Goal: Information Seeking & Learning: Learn about a topic

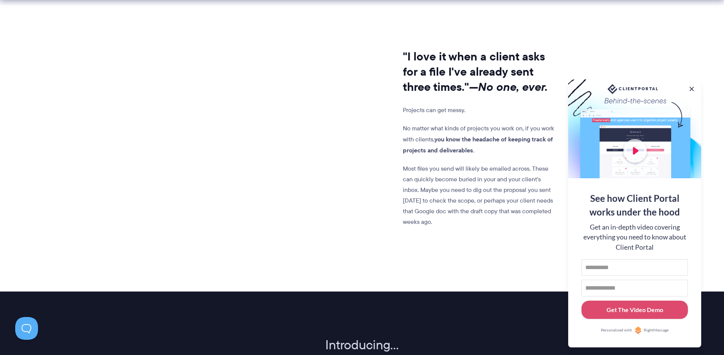
scroll to position [627, 0]
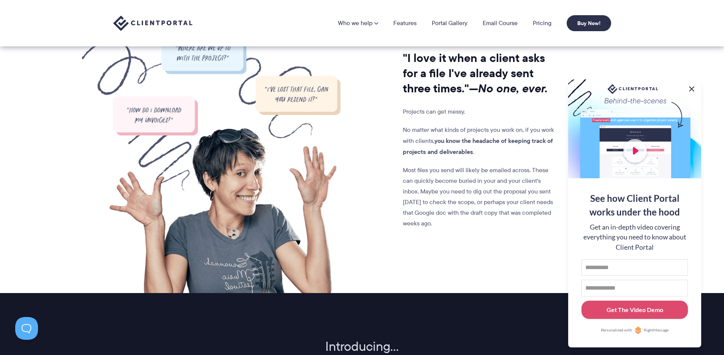
click at [691, 84] on button at bounding box center [692, 88] width 9 height 9
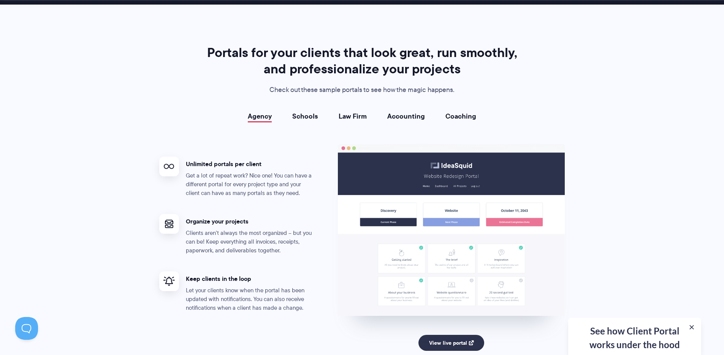
scroll to position [1413, 0]
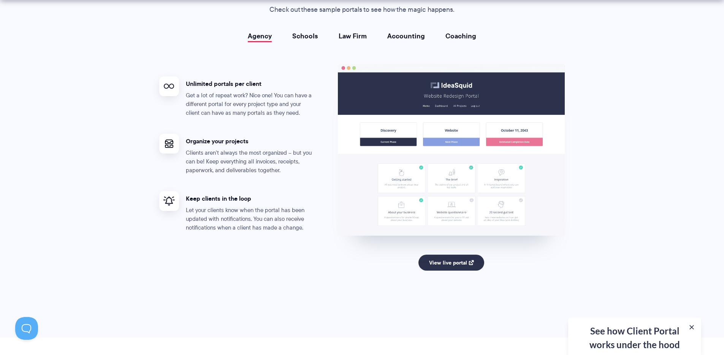
click at [300, 38] on link "Schools" at bounding box center [305, 36] width 26 height 8
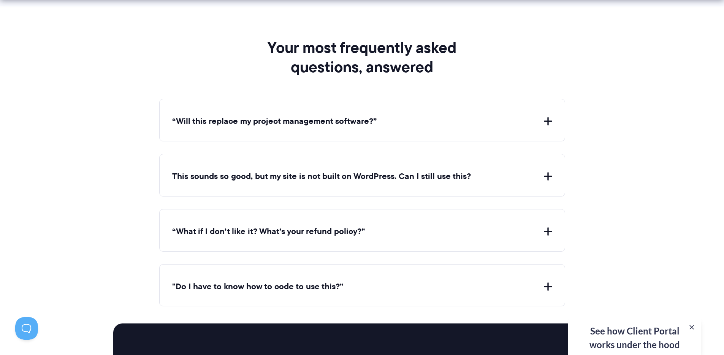
scroll to position [2693, 0]
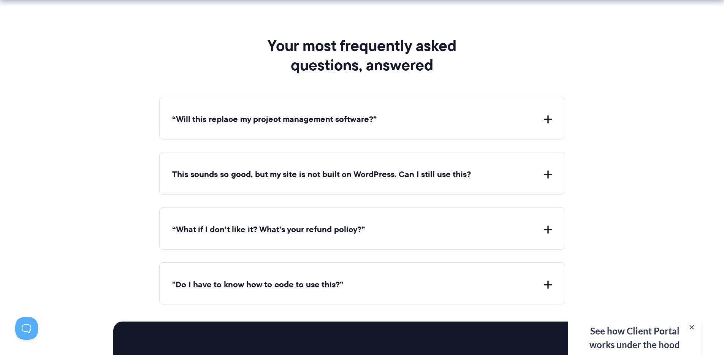
click at [421, 179] on button "This sounds so good, but my site is not built on WordPress. Can I still use thi…" at bounding box center [362, 175] width 380 height 12
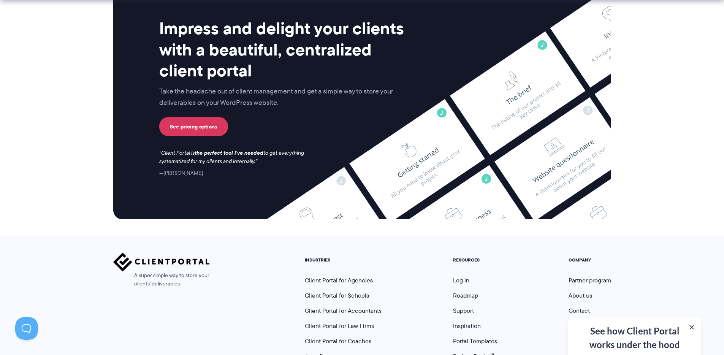
scroll to position [3160, 0]
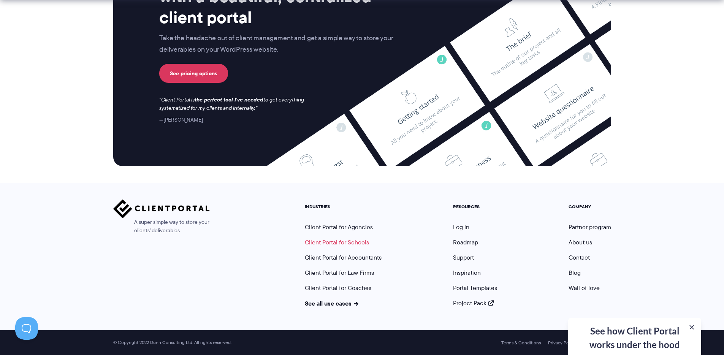
click at [355, 244] on link "Client Portal for Schools" at bounding box center [337, 242] width 64 height 9
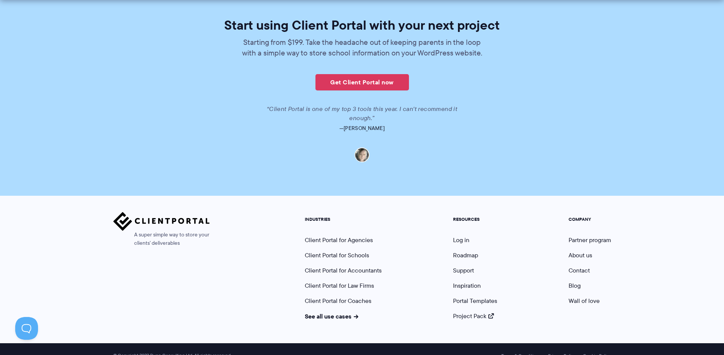
scroll to position [1654, 0]
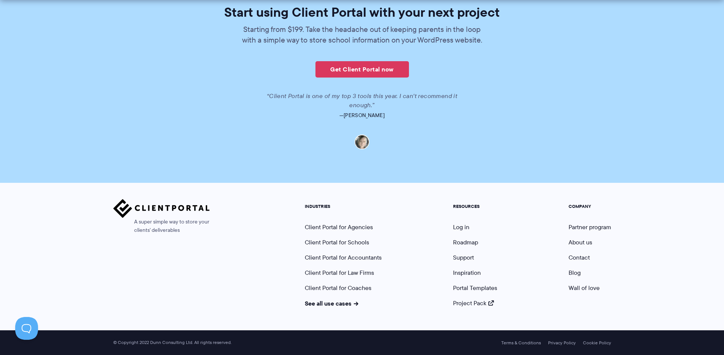
click at [555, 172] on section "Start using Client Portal with your next project Starting from $199. Take the h…" at bounding box center [362, 78] width 724 height 210
click at [391, 73] on link "Get Client Portal now" at bounding box center [363, 69] width 94 height 16
click at [376, 68] on link "Get Client Portal now" at bounding box center [363, 69] width 94 height 16
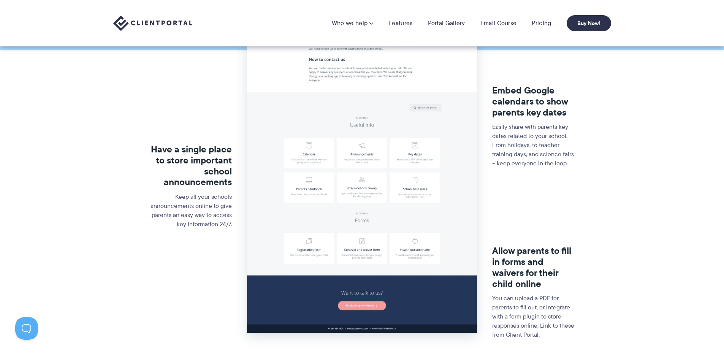
scroll to position [0, 0]
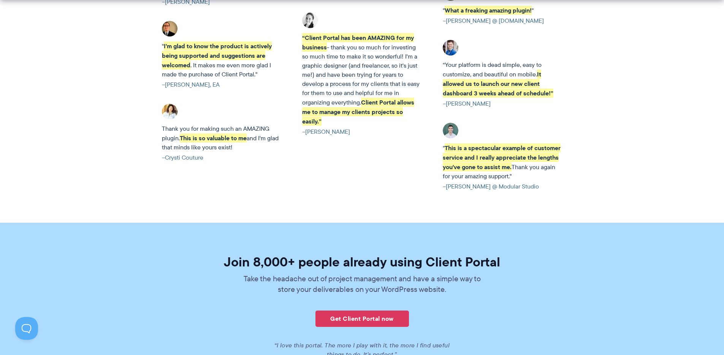
scroll to position [1856, 0]
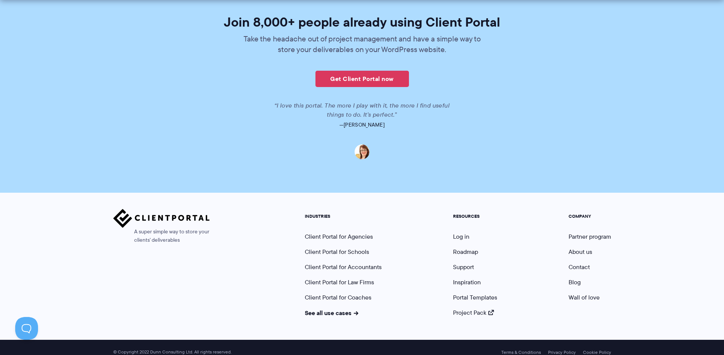
click at [631, 137] on section "Join 8,000+ people already using Client Portal Take the headache out of project…" at bounding box center [362, 88] width 724 height 210
click at [359, 232] on link "Client Portal for Agencies" at bounding box center [339, 236] width 68 height 9
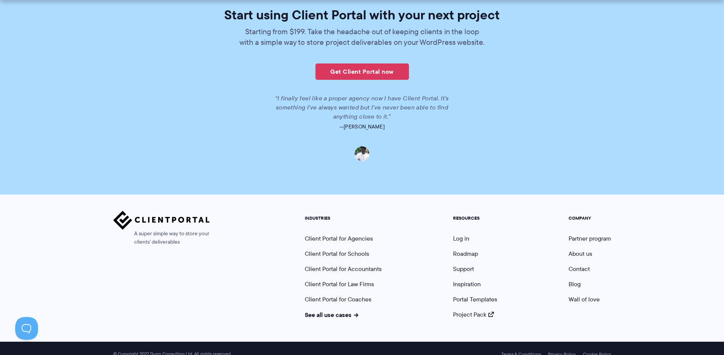
scroll to position [1747, 0]
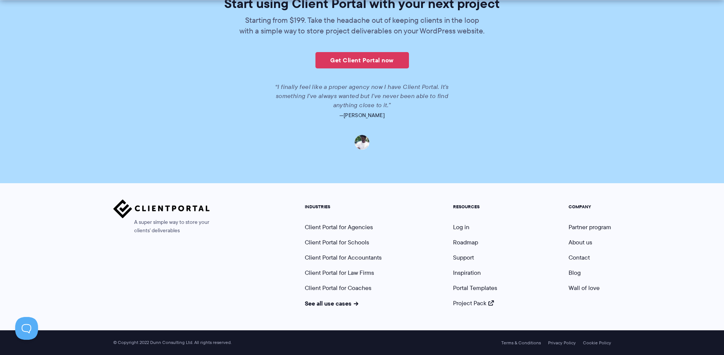
click at [544, 175] on section "Start using Client Portal with your next project Starting from $199. Take the h…" at bounding box center [362, 73] width 724 height 219
click at [482, 289] on link "Portal Templates" at bounding box center [475, 288] width 44 height 9
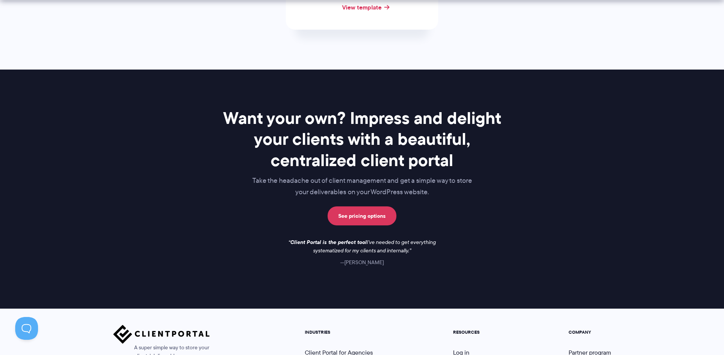
scroll to position [653, 0]
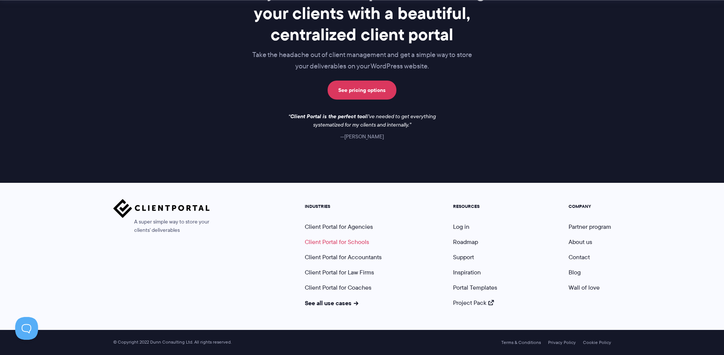
click at [356, 243] on link "Client Portal for Schools" at bounding box center [337, 242] width 64 height 9
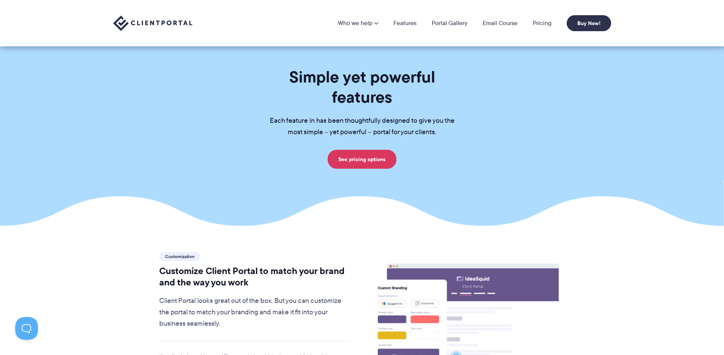
scroll to position [162, 0]
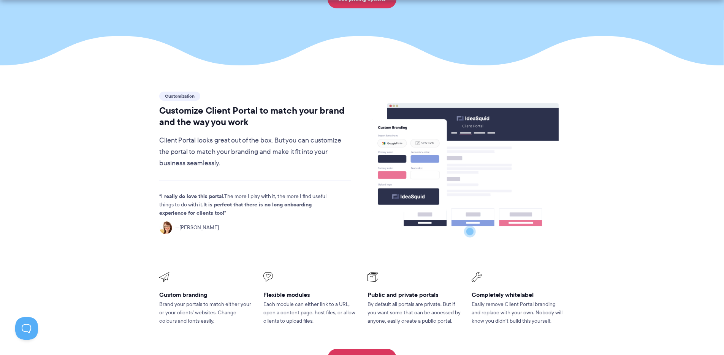
click at [705, 207] on section "Customization Customize Client Portal to match your brand and the way you work …" at bounding box center [362, 228] width 724 height 327
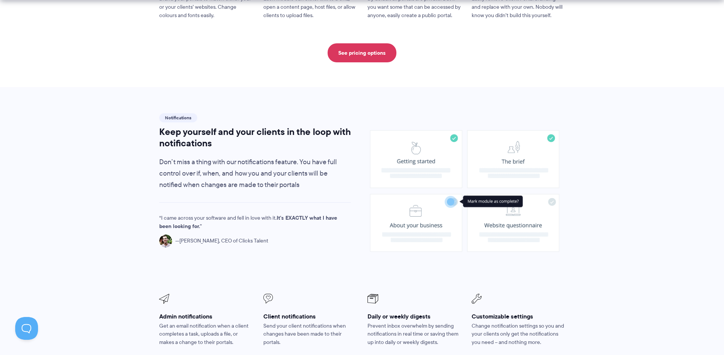
scroll to position [502, 0]
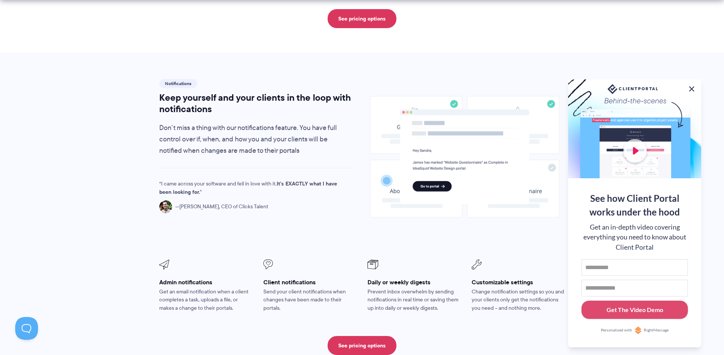
click at [693, 86] on button at bounding box center [692, 88] width 9 height 9
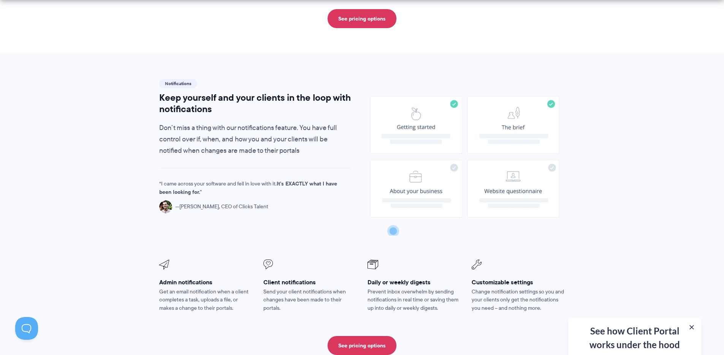
click at [668, 163] on section "Notifications Keep yourself and your clients in the loop with notifications Don…" at bounding box center [362, 216] width 724 height 327
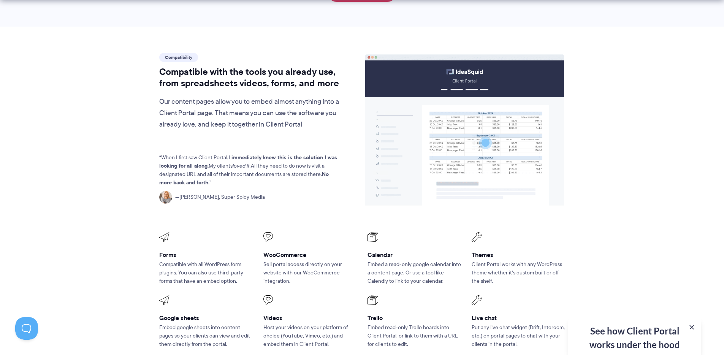
scroll to position [868, 0]
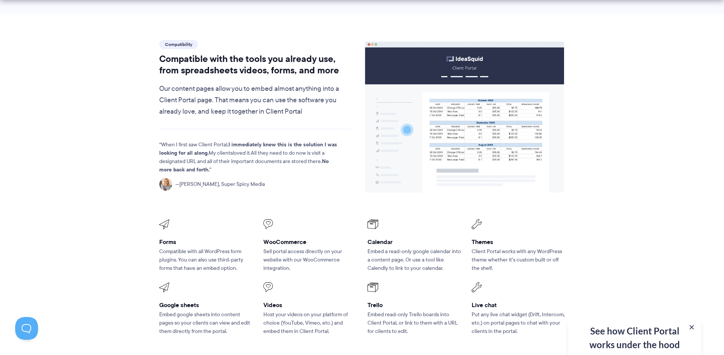
click at [659, 179] on section "Compatibility Compatible with the tools you already use, from spreadsheets vide…" at bounding box center [362, 208] width 724 height 389
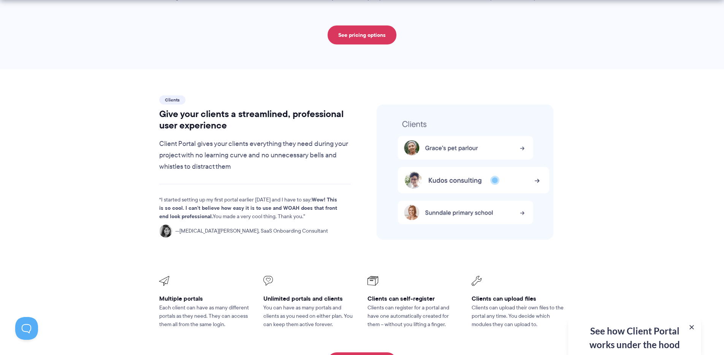
scroll to position [1549, 0]
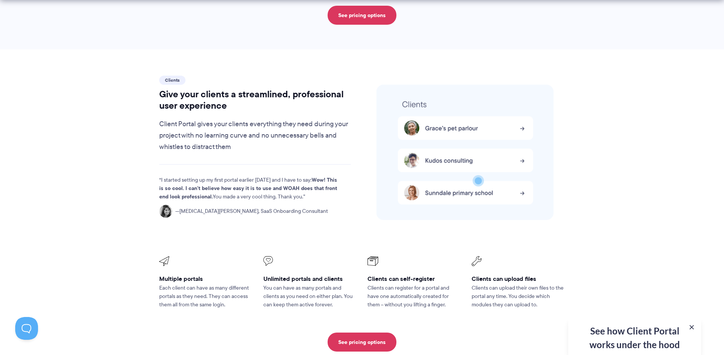
click at [184, 284] on p "Each client can have as many different portals as they need. They can access th…" at bounding box center [206, 296] width 94 height 25
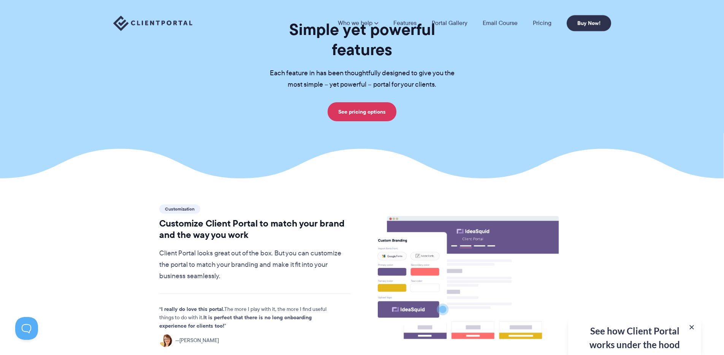
scroll to position [0, 0]
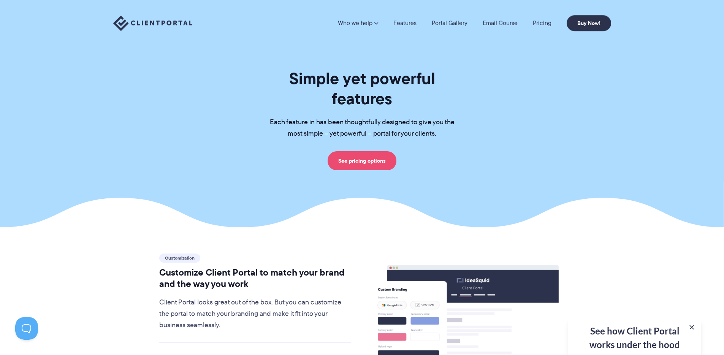
click at [366, 151] on link "See pricing options" at bounding box center [362, 160] width 69 height 19
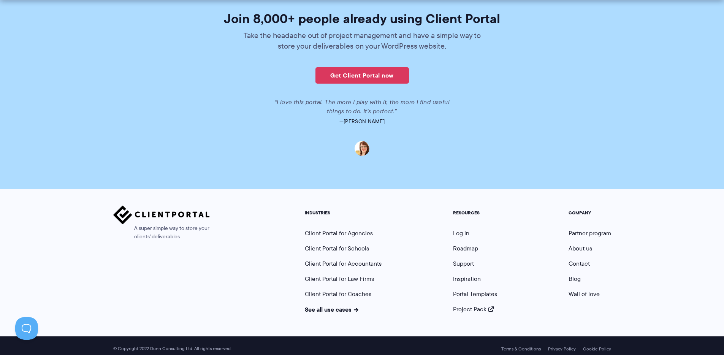
scroll to position [1856, 0]
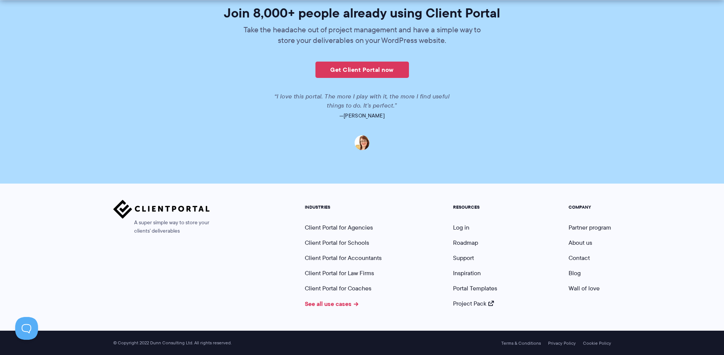
click at [340, 302] on link "See all use cases" at bounding box center [332, 303] width 54 height 9
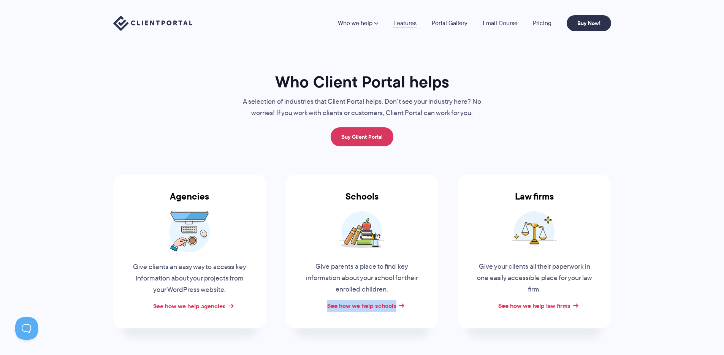
click at [403, 20] on link "Features" at bounding box center [405, 23] width 23 height 6
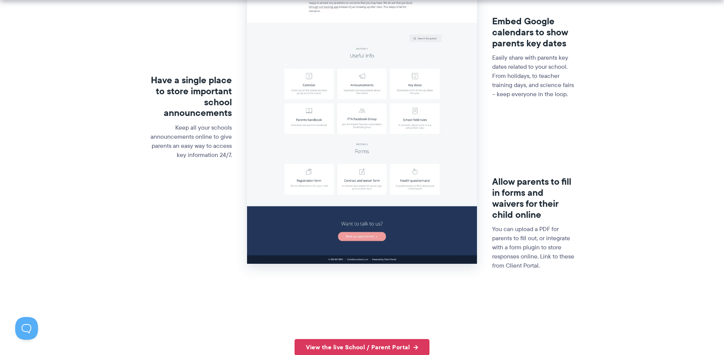
scroll to position [311, 0]
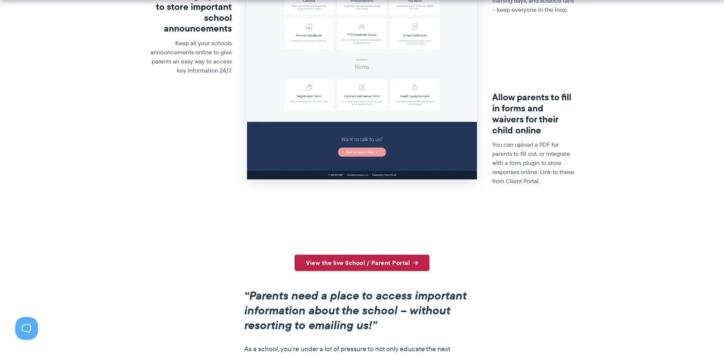
click at [413, 260] on link "View the live School / Parent Portal" at bounding box center [362, 263] width 135 height 16
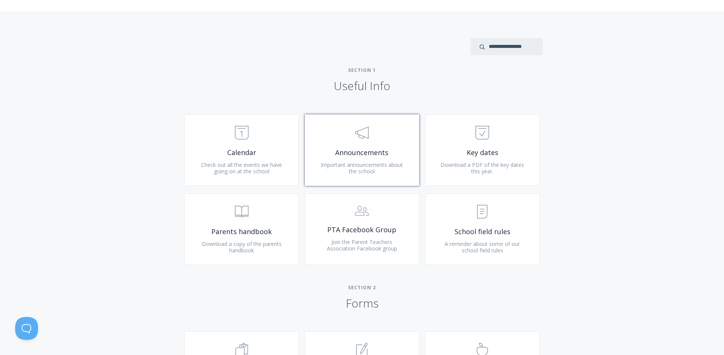
scroll to position [256, 0]
click at [367, 166] on span "Important announcements about the school" at bounding box center [362, 168] width 82 height 14
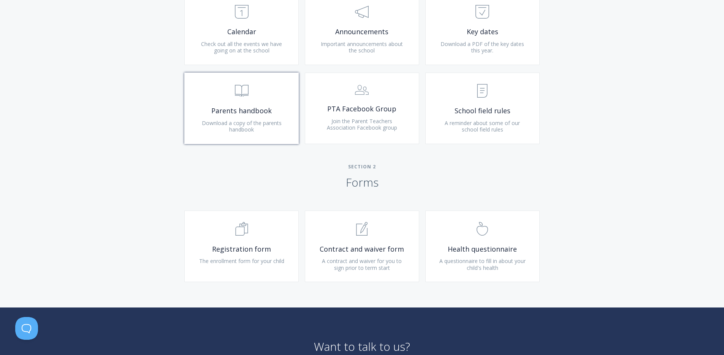
scroll to position [460, 0]
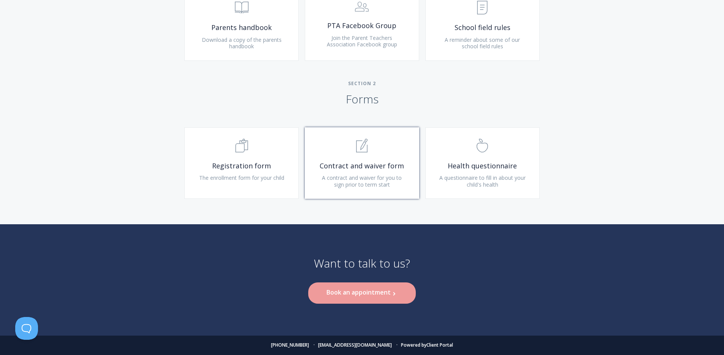
click at [360, 164] on span "Contract and waiver form" at bounding box center [362, 166] width 91 height 9
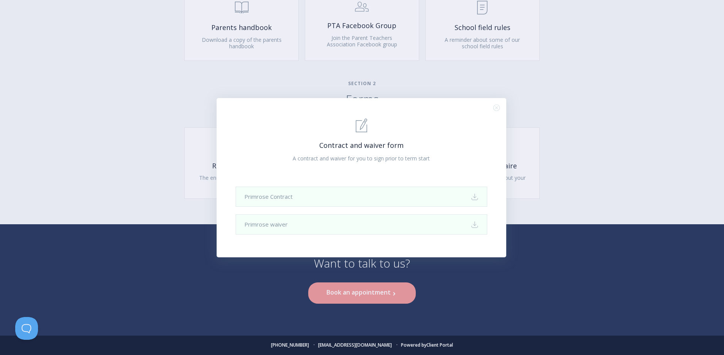
click at [150, 154] on div ".st0{fill:none;stroke:#000000;stroke-width:2;stroke-miterlimit:10;} 1. General …" at bounding box center [362, 177] width 724 height 355
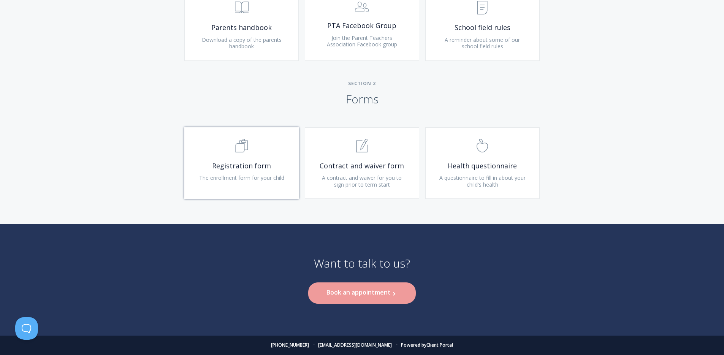
click at [240, 154] on span ".st0{fill:none;stroke:#000000;stroke-width:2;stroke-miterlimit:10;} Untitled-16" at bounding box center [241, 146] width 91 height 23
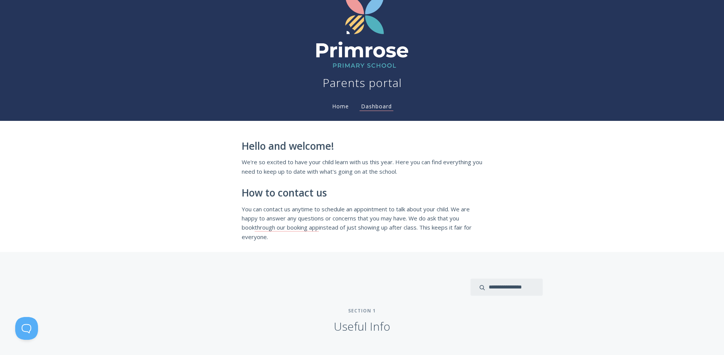
scroll to position [0, 0]
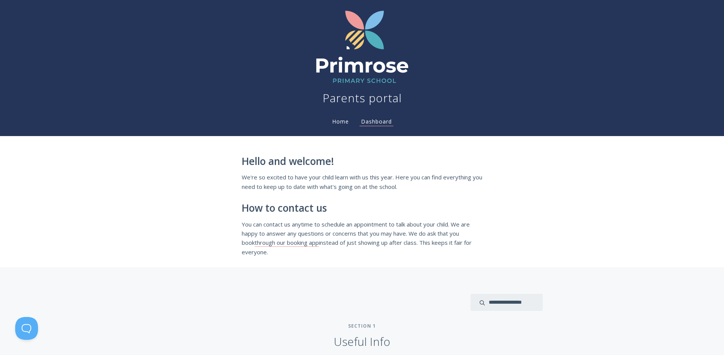
click at [344, 120] on link "Home" at bounding box center [341, 121] width 20 height 7
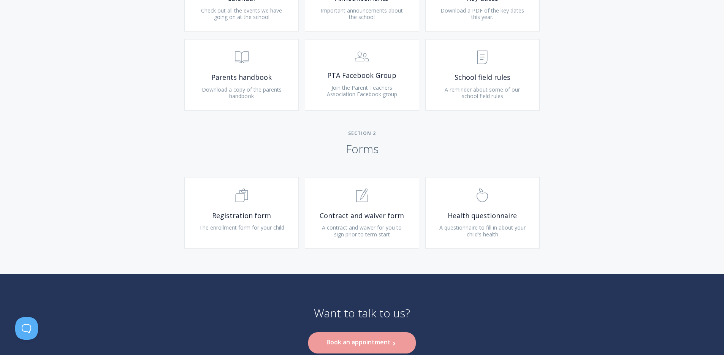
scroll to position [445, 0]
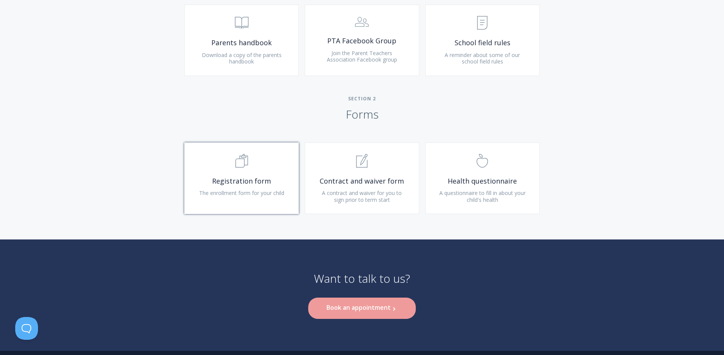
click at [248, 173] on link ".st0{fill:none;stroke:#000000;stroke-width:2;stroke-miterlimit:10;} Untitled-16…" at bounding box center [241, 178] width 114 height 71
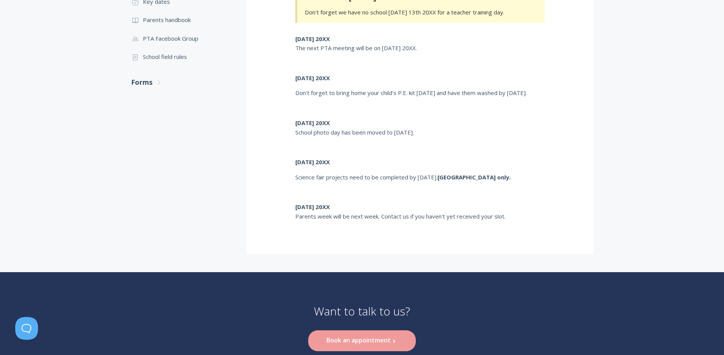
scroll to position [309, 0]
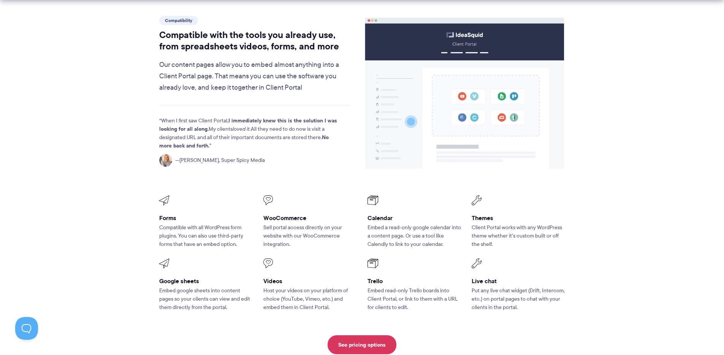
scroll to position [918, 0]
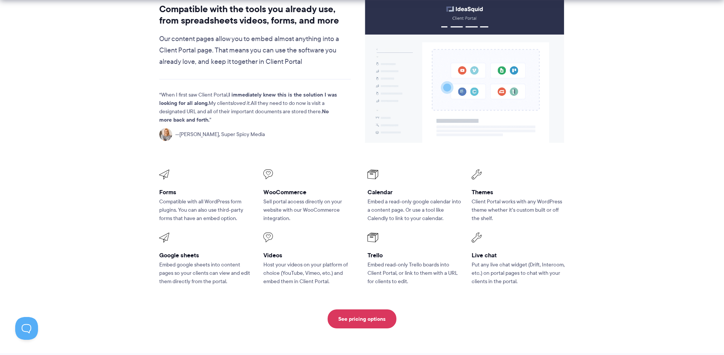
click at [167, 170] on div "Forms Compatible with all WordPress form plugins. You can also use third-party …" at bounding box center [206, 196] width 94 height 53
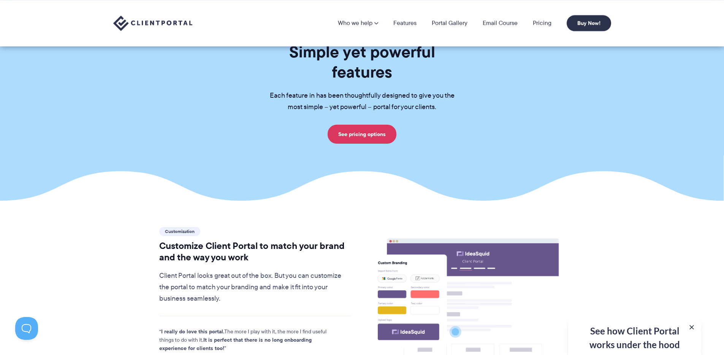
scroll to position [0, 0]
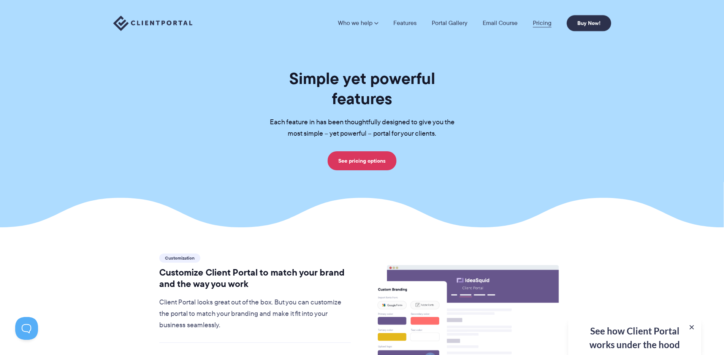
click at [546, 23] on link "Pricing" at bounding box center [542, 23] width 19 height 6
